Goal: Transaction & Acquisition: Purchase product/service

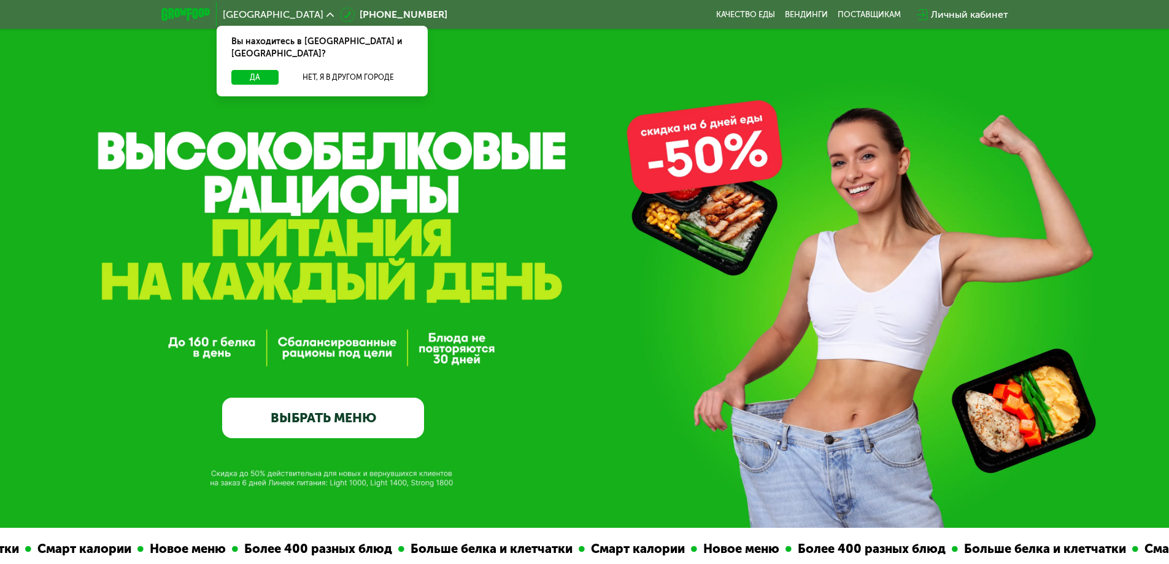
click at [340, 417] on link "ВЫБРАТЬ МЕНЮ" at bounding box center [323, 418] width 202 height 40
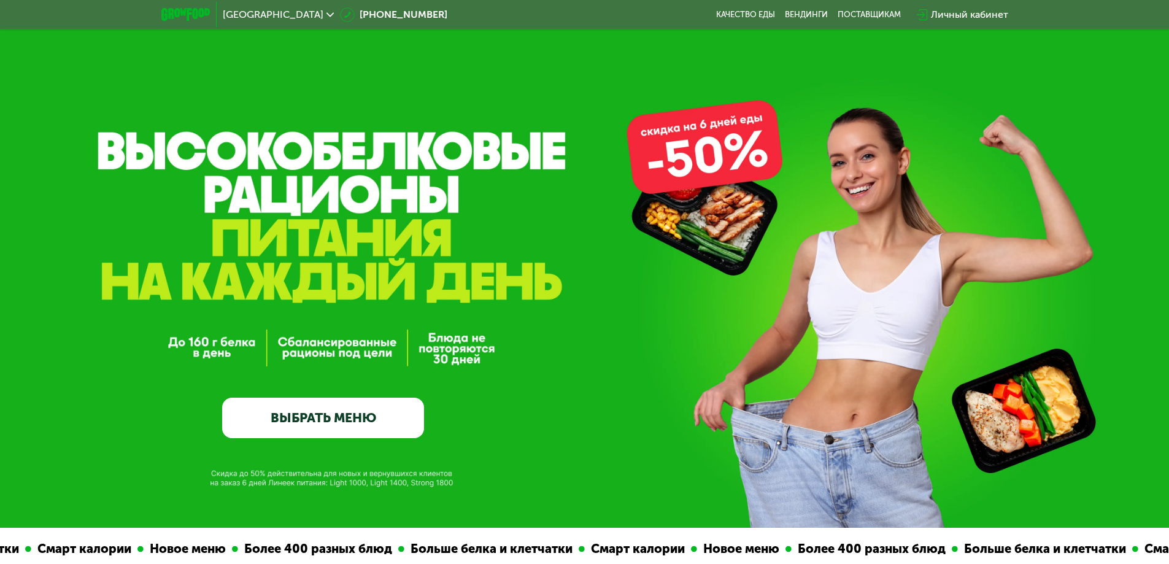
click at [332, 419] on link "ВЫБРАТЬ МЕНЮ" at bounding box center [323, 418] width 202 height 40
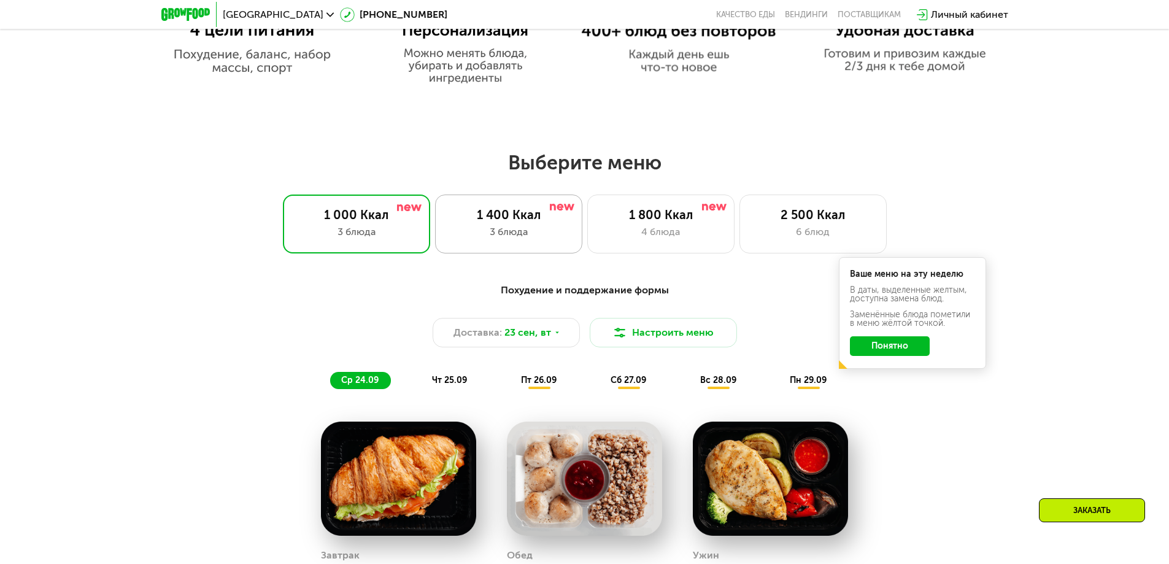
scroll to position [1017, 0]
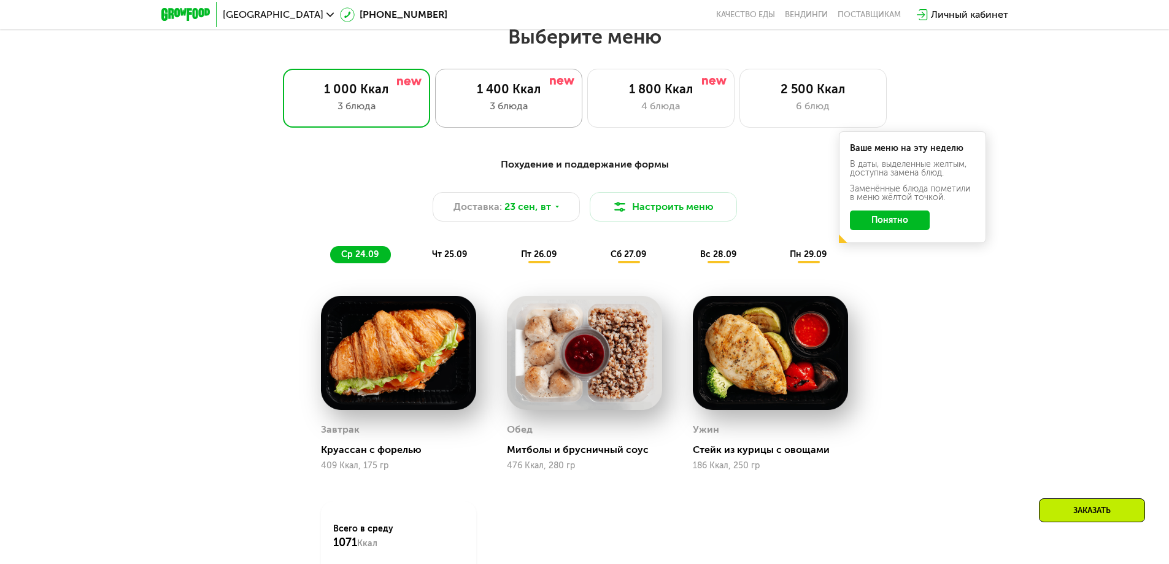
click at [518, 96] on div "1 400 Ккал" at bounding box center [508, 89] width 121 height 15
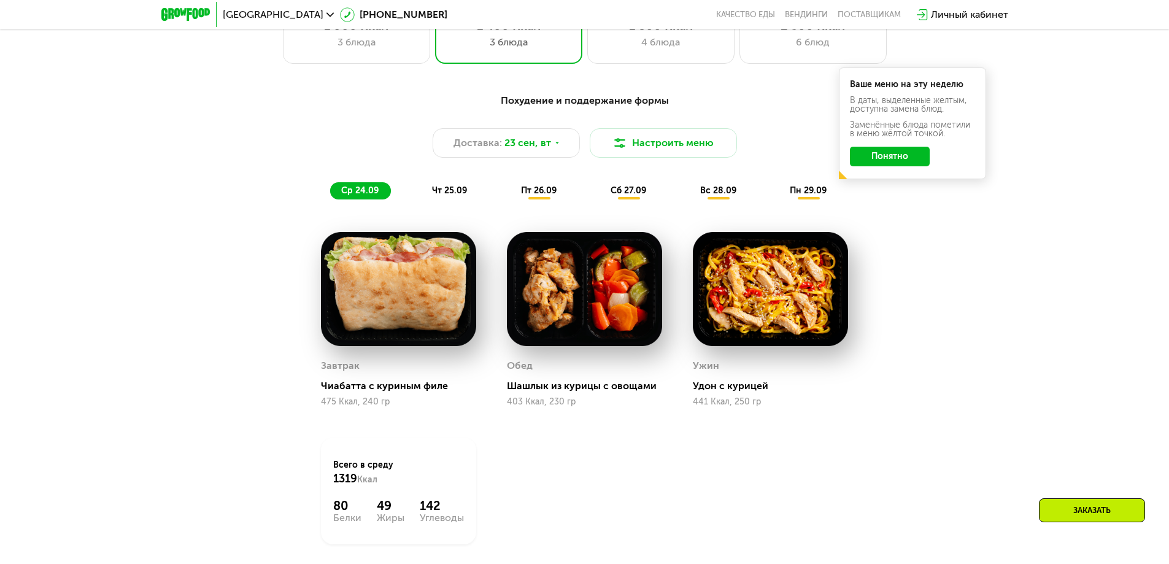
scroll to position [1079, 0]
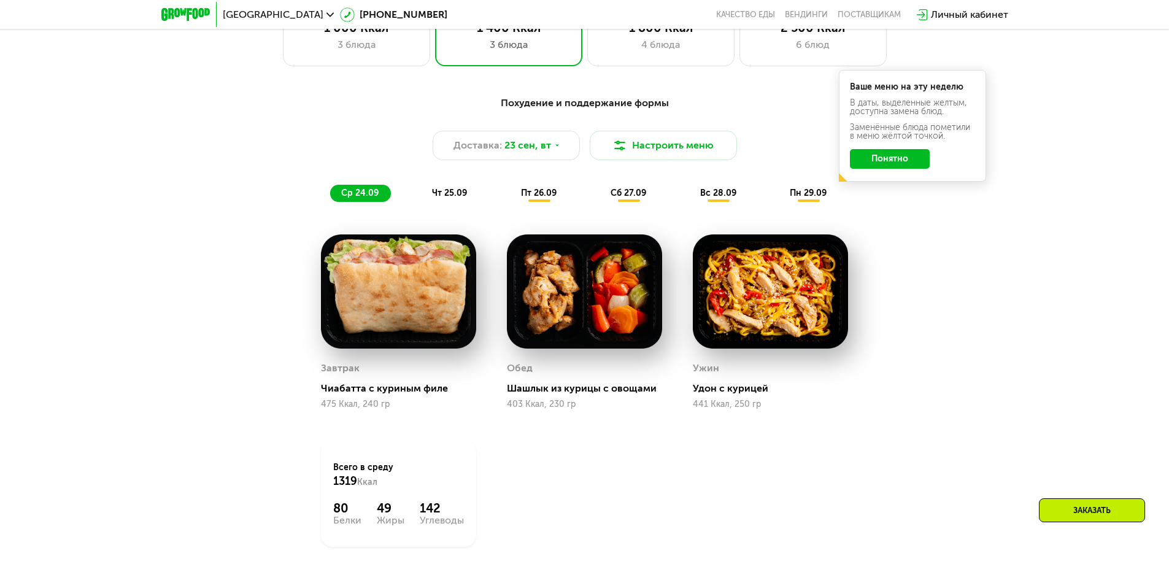
click at [545, 193] on span "пт 26.09" at bounding box center [539, 193] width 36 height 10
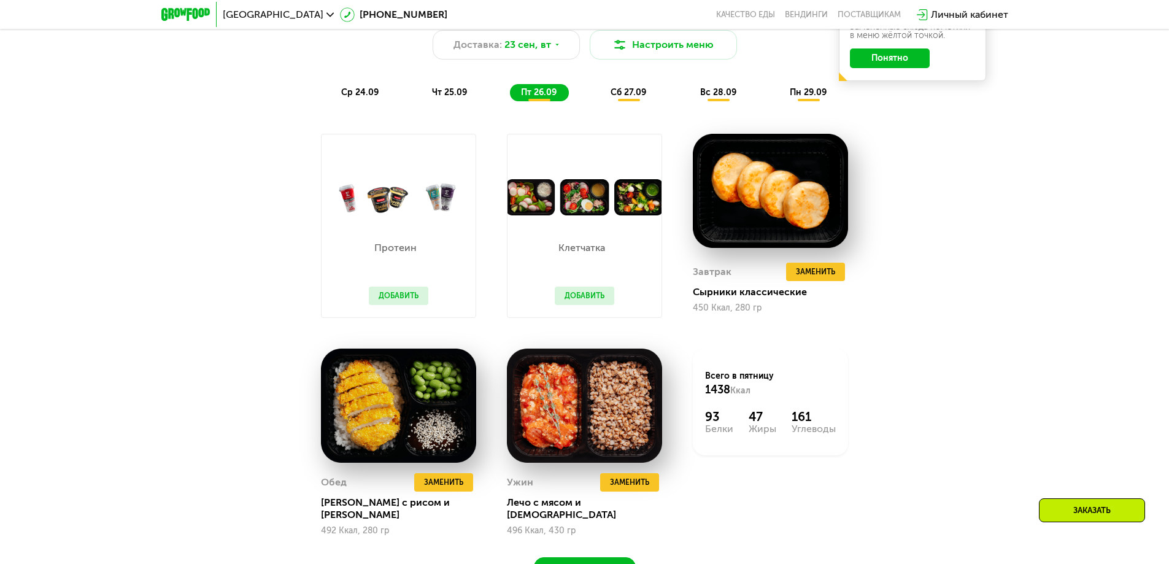
scroll to position [1201, 0]
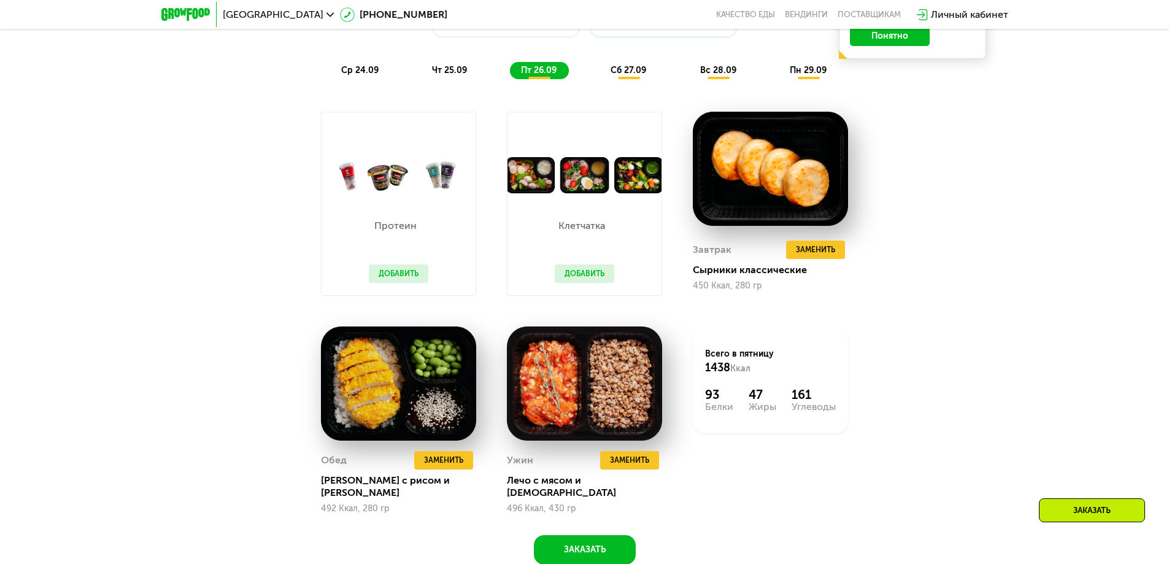
click at [384, 181] on img at bounding box center [399, 175] width 154 height 36
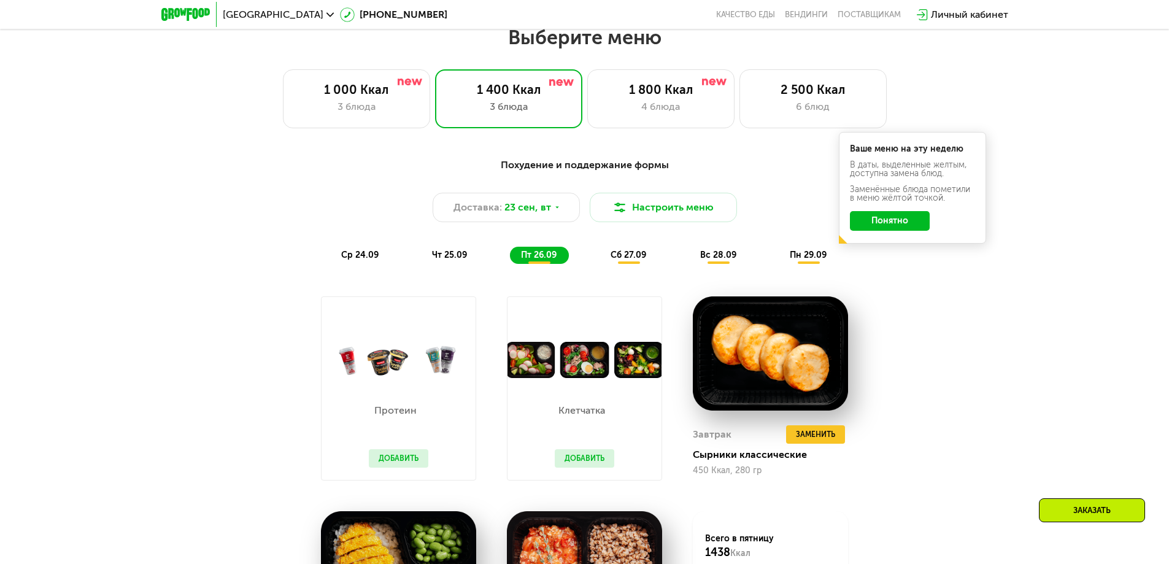
scroll to position [1017, 0]
click at [636, 260] on span "сб 27.09" at bounding box center [629, 254] width 36 height 10
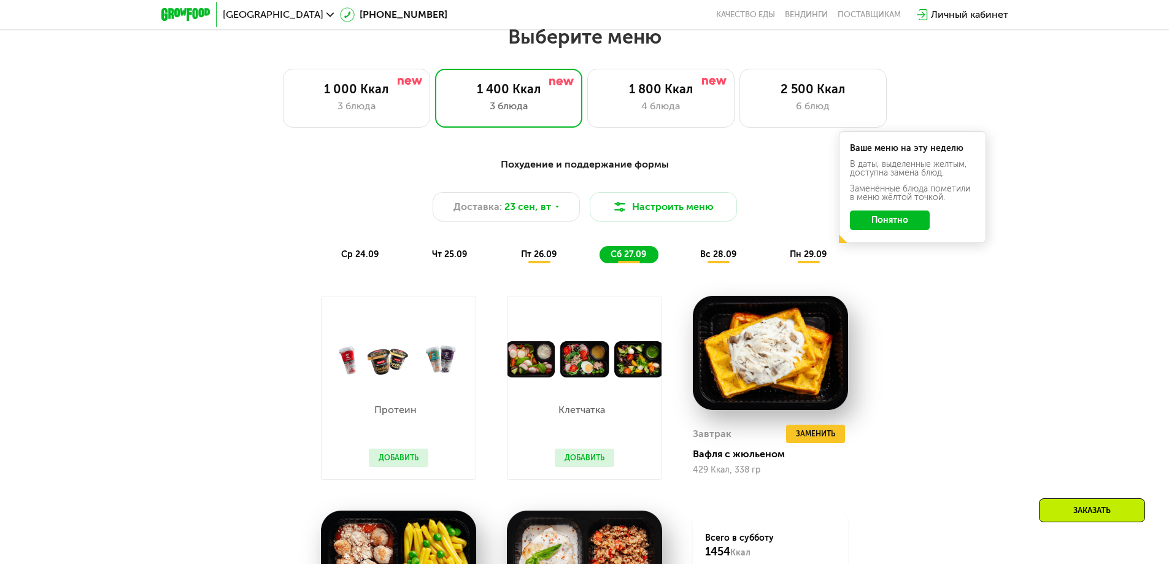
click at [572, 369] on img at bounding box center [584, 359] width 154 height 36
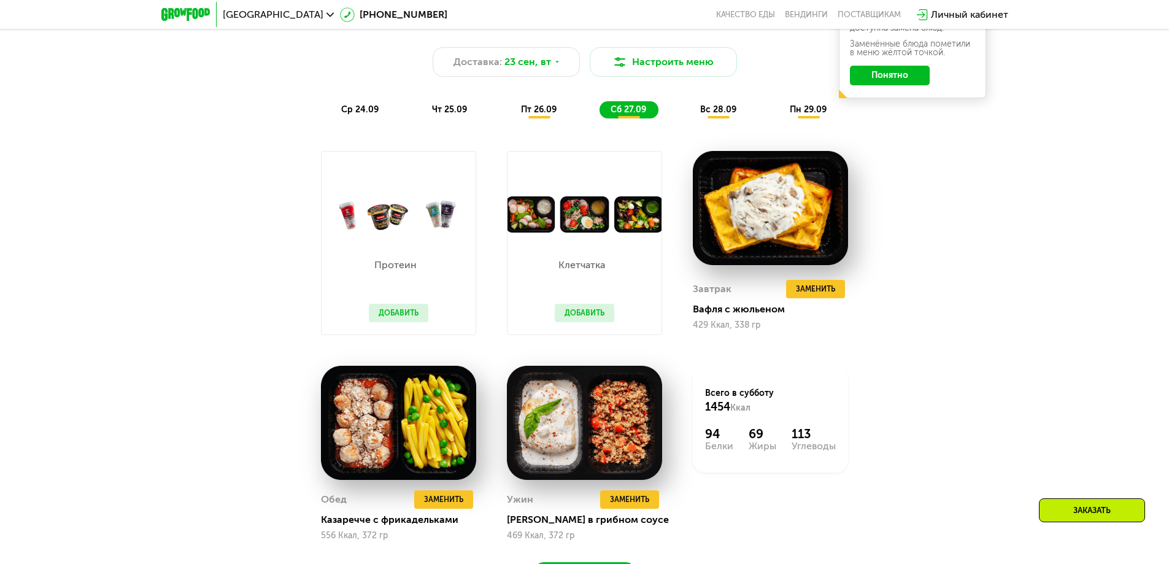
scroll to position [1201, 0]
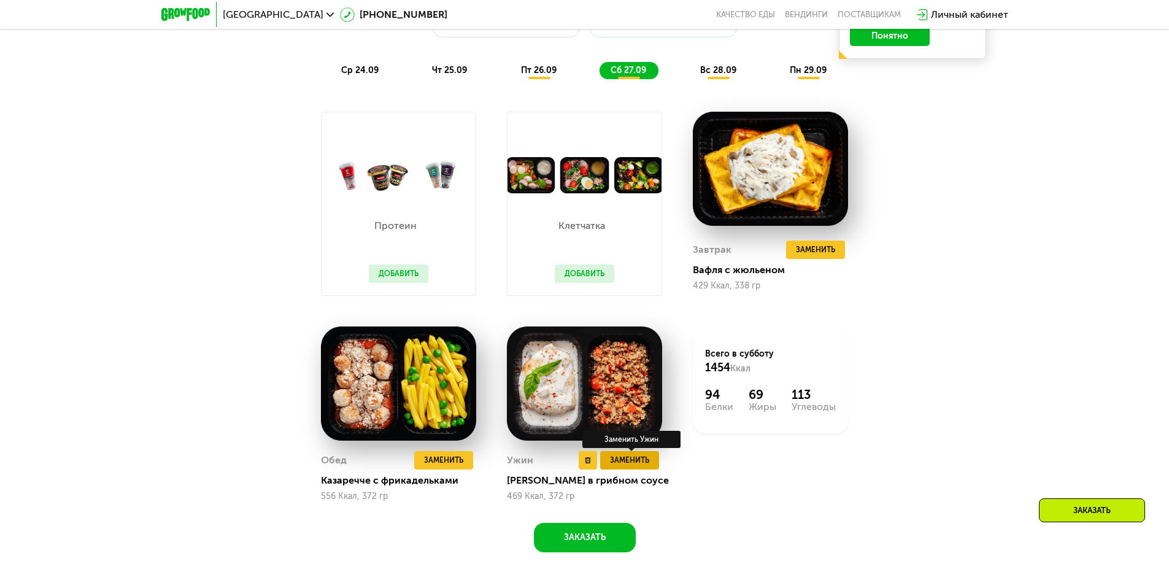
click at [630, 464] on span "Заменить" at bounding box center [629, 460] width 39 height 12
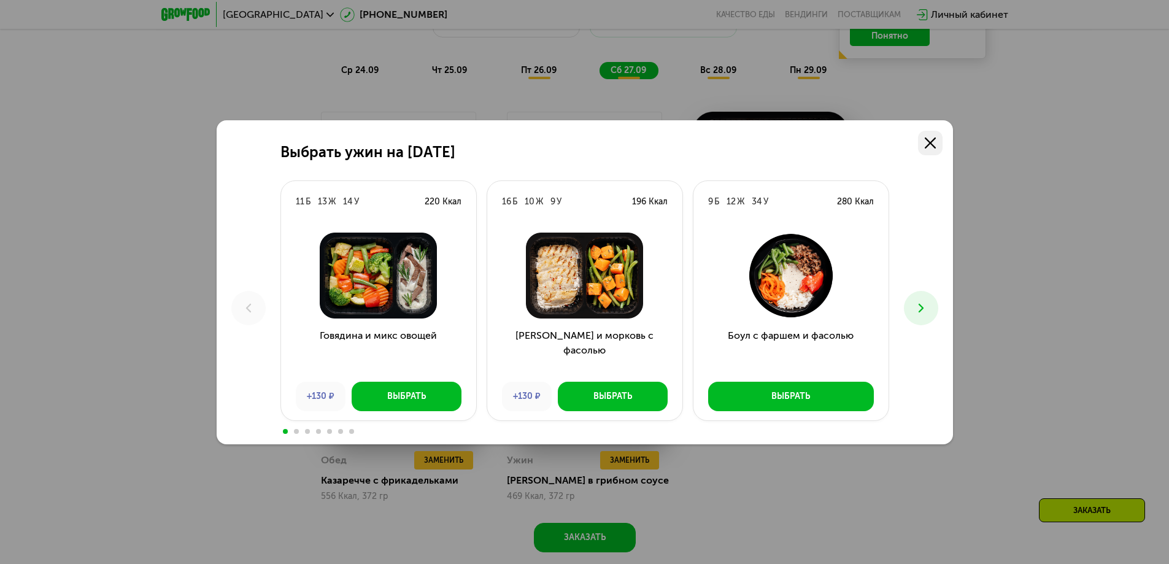
click at [932, 139] on icon at bounding box center [930, 142] width 11 height 11
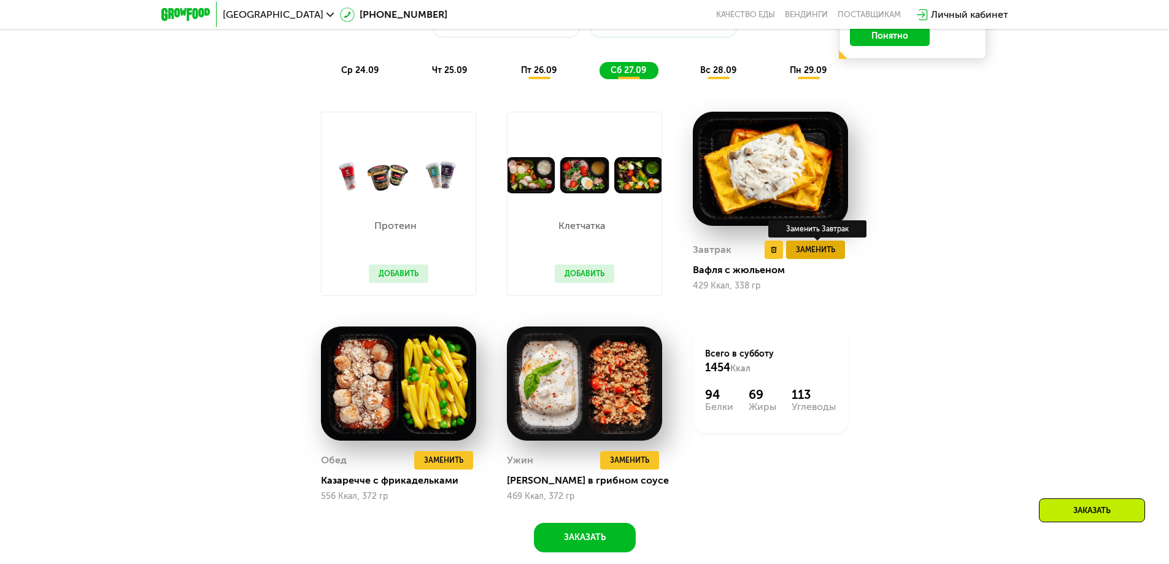
click at [807, 256] on span "Заменить" at bounding box center [815, 250] width 39 height 12
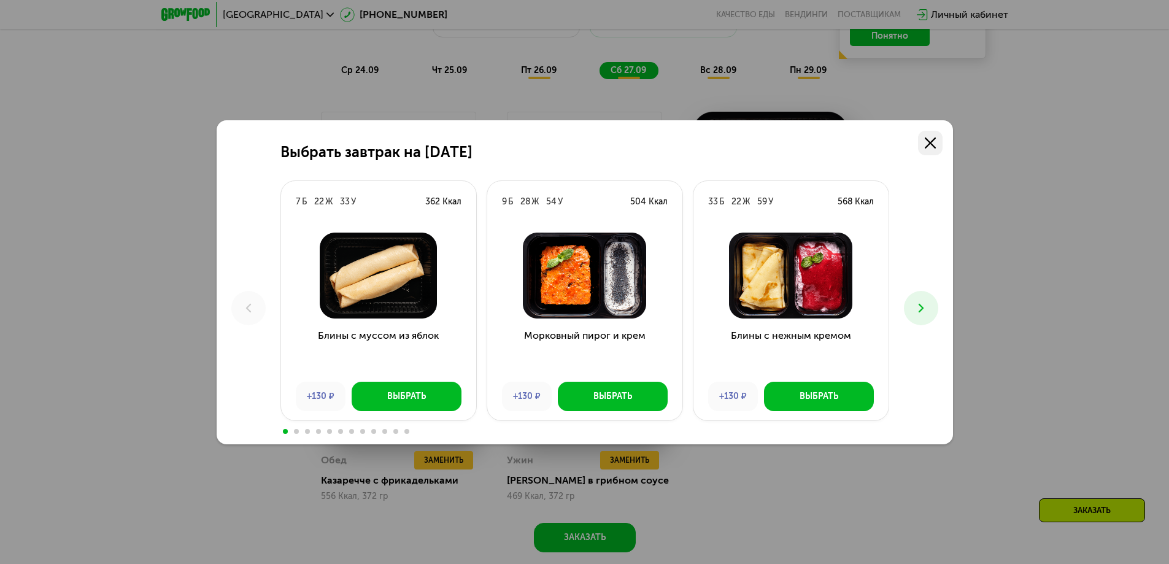
click at [931, 136] on link at bounding box center [930, 143] width 25 height 25
